Goal: Navigation & Orientation: Find specific page/section

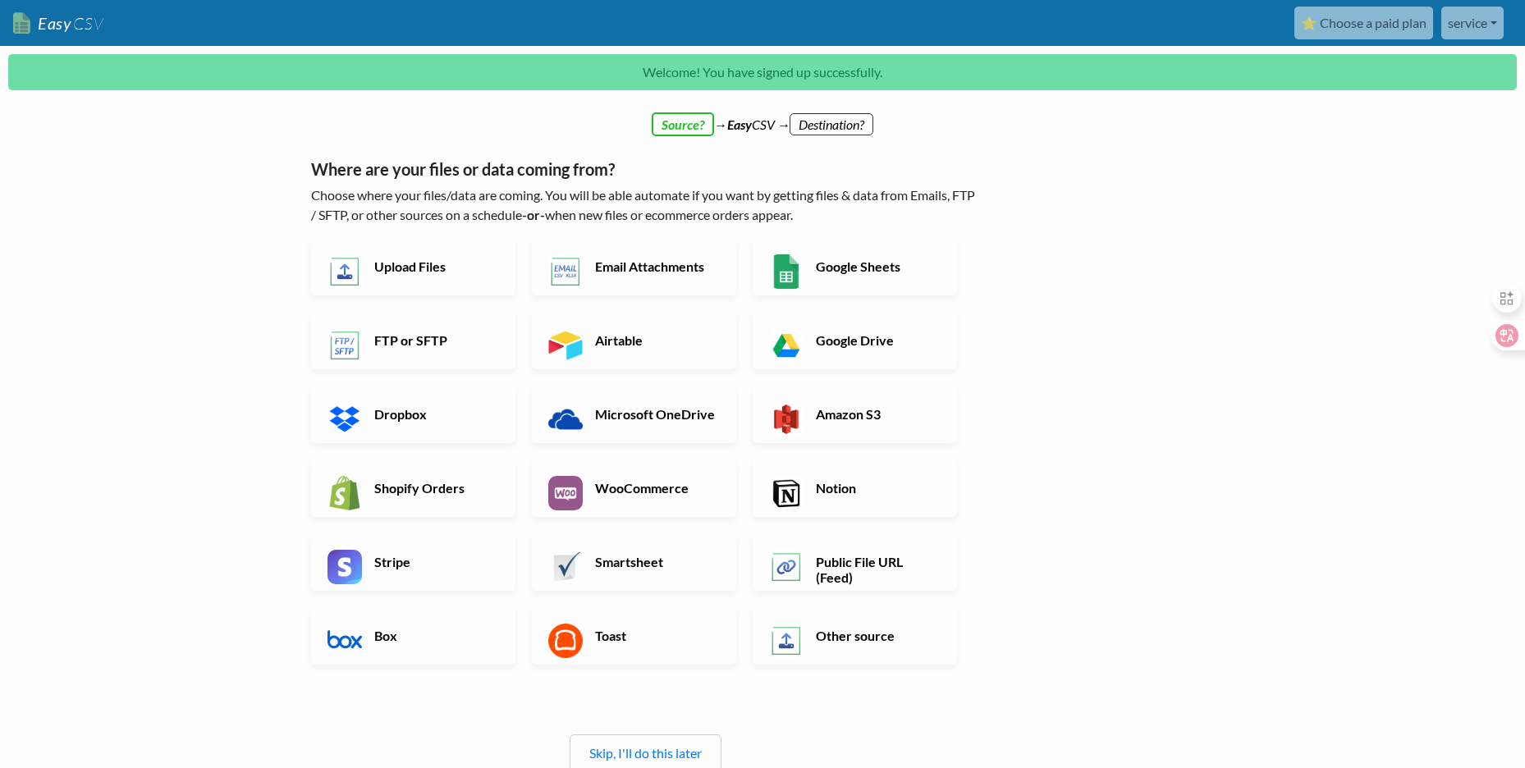
click at [1111, 368] on div "← back Thanks for signing up! Set up your Import Flow and Upload Page in 1 minu…" at bounding box center [762, 534] width 935 height 798
click at [850, 641] on h6 "Other source" at bounding box center [876, 636] width 129 height 16
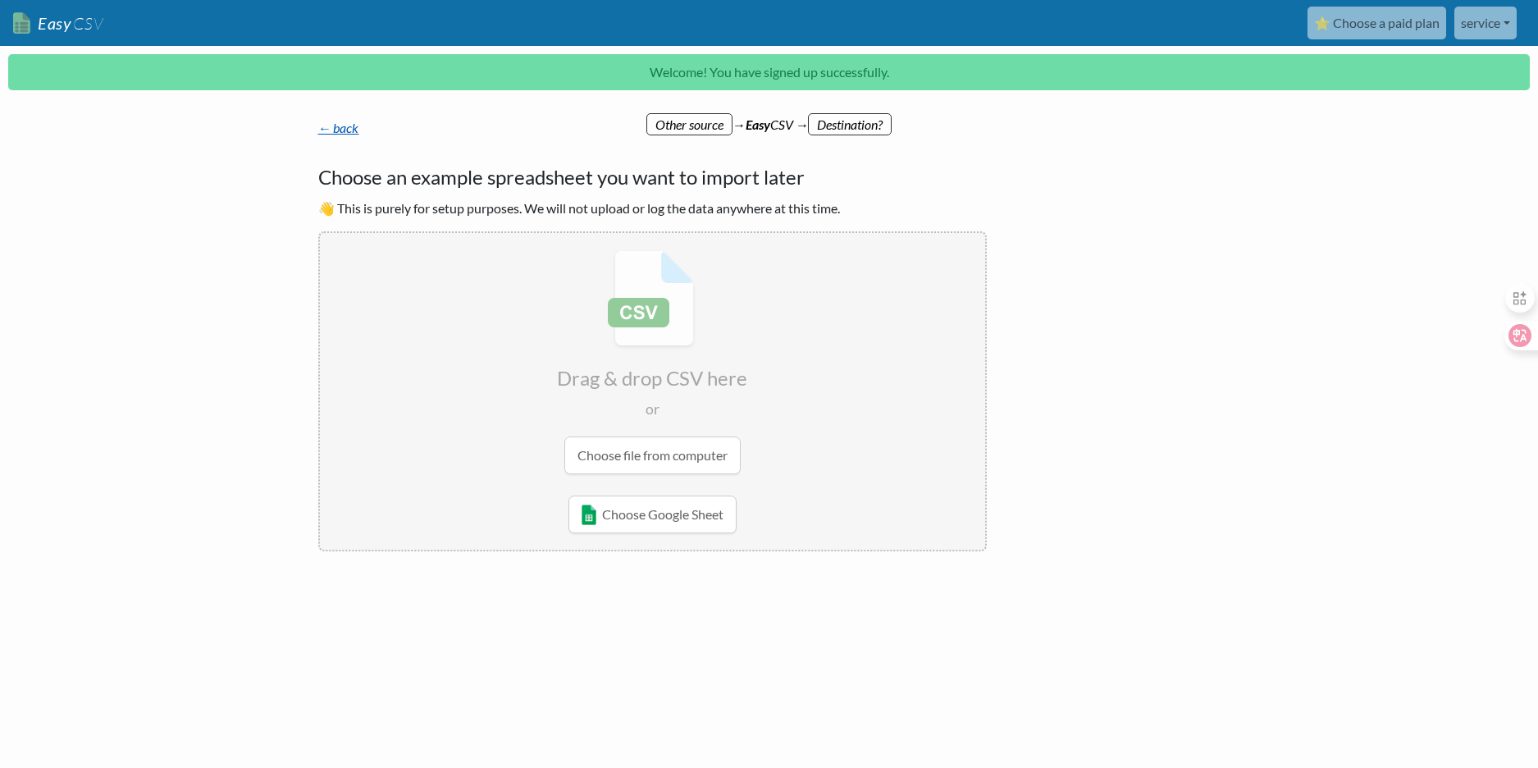
click at [334, 129] on link "← back" at bounding box center [338, 128] width 41 height 16
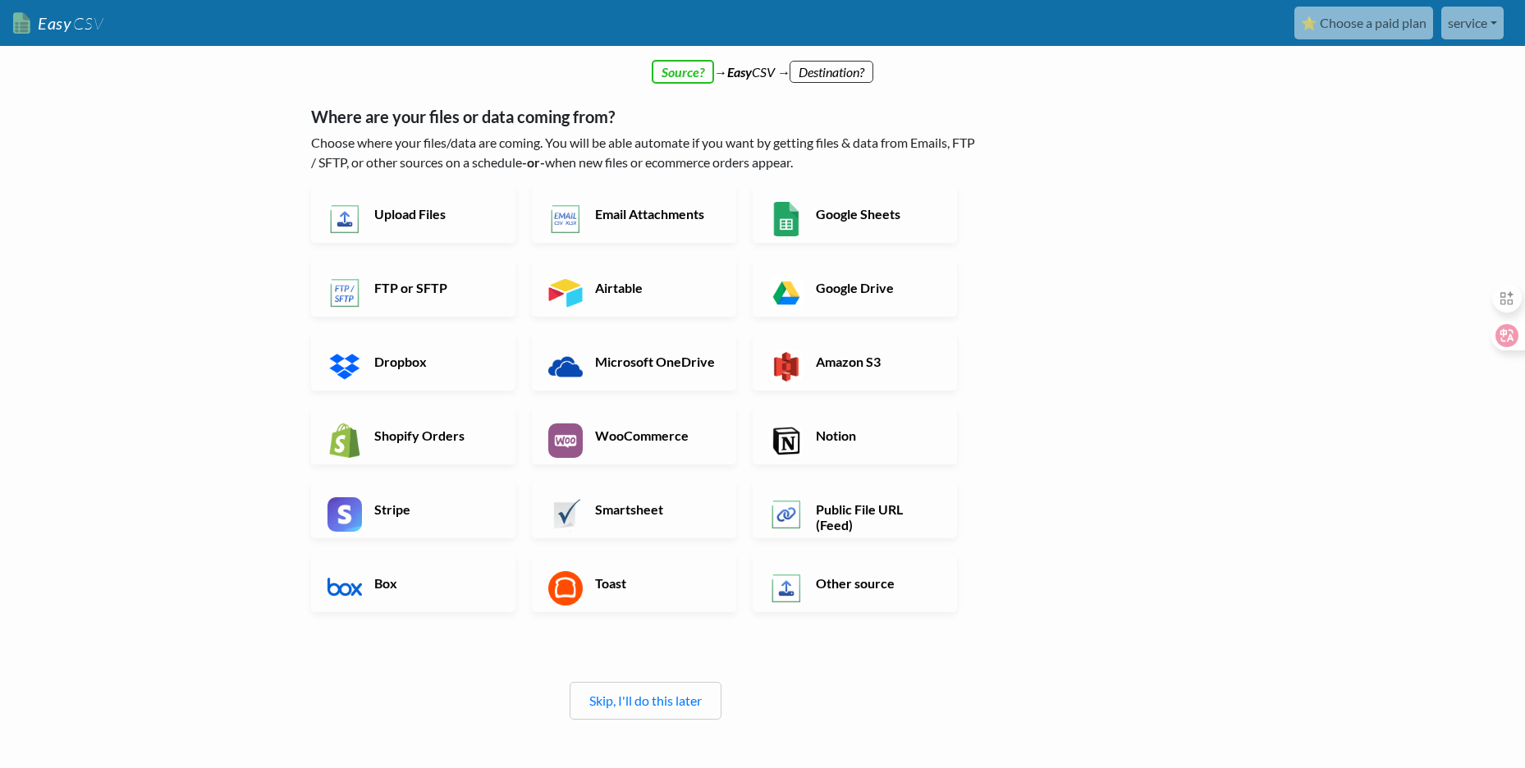
click at [1485, 23] on link "service" at bounding box center [1472, 23] width 62 height 33
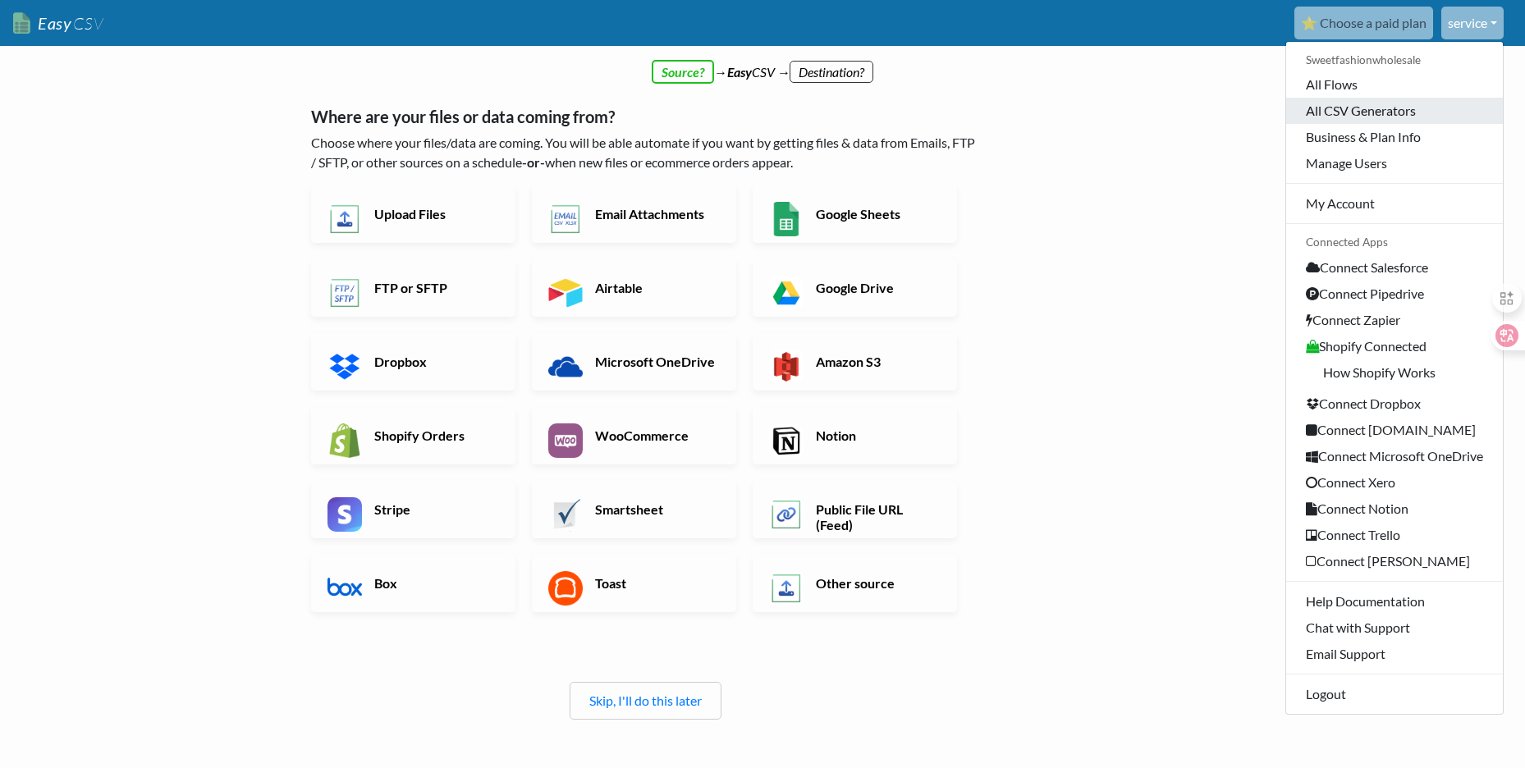
click at [1381, 112] on link "All CSV Generators" at bounding box center [1394, 111] width 217 height 26
